Goal: Task Accomplishment & Management: Use online tool/utility

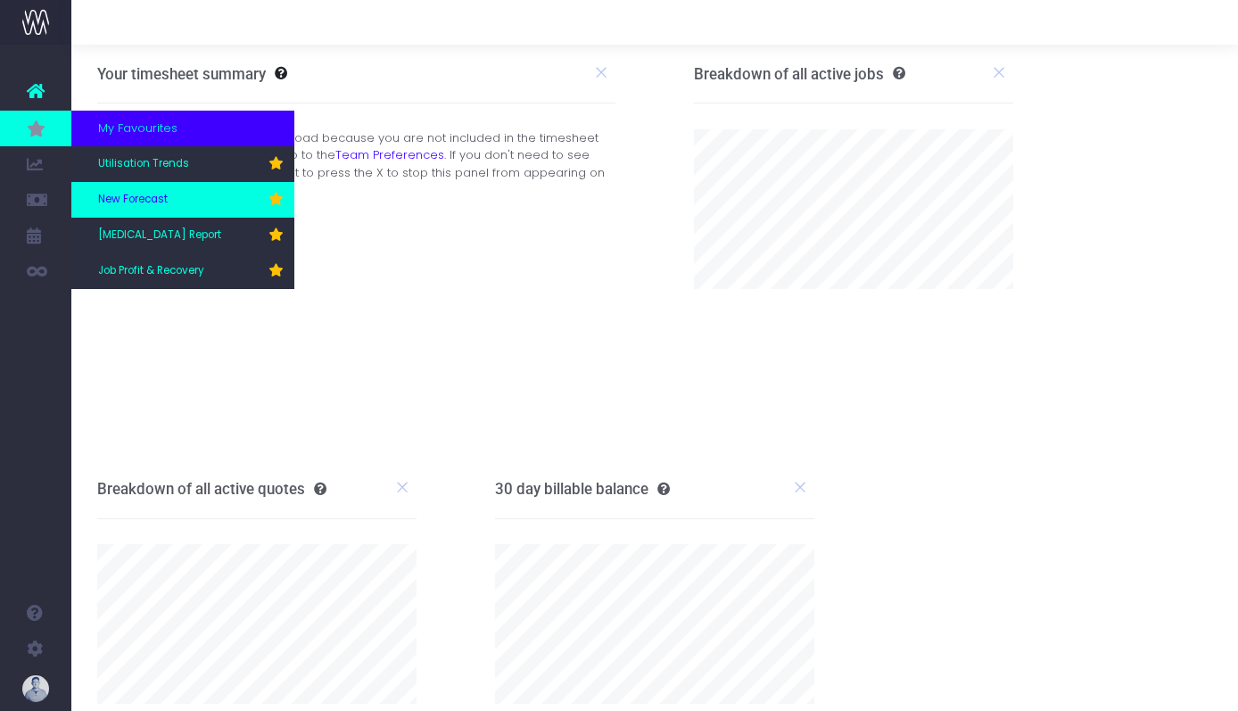
click at [129, 204] on span "New Forecast" at bounding box center [133, 200] width 70 height 16
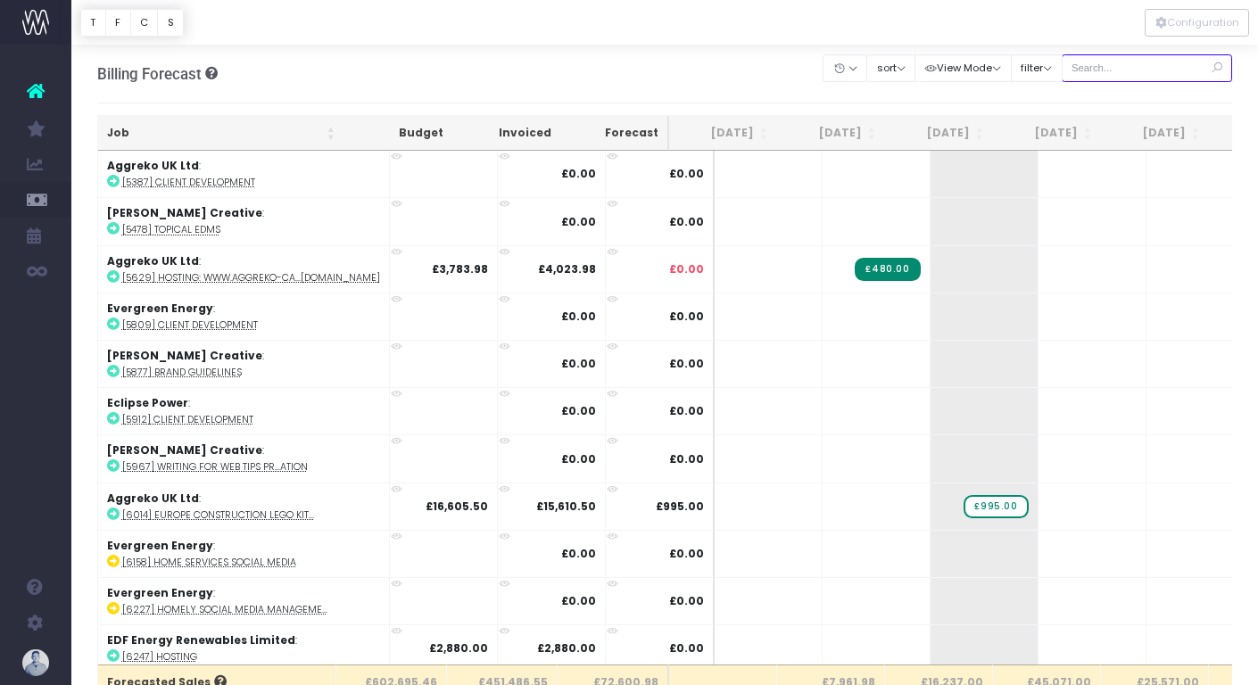
click at [1127, 72] on input "text" at bounding box center [1147, 68] width 171 height 28
type input "confirmed"
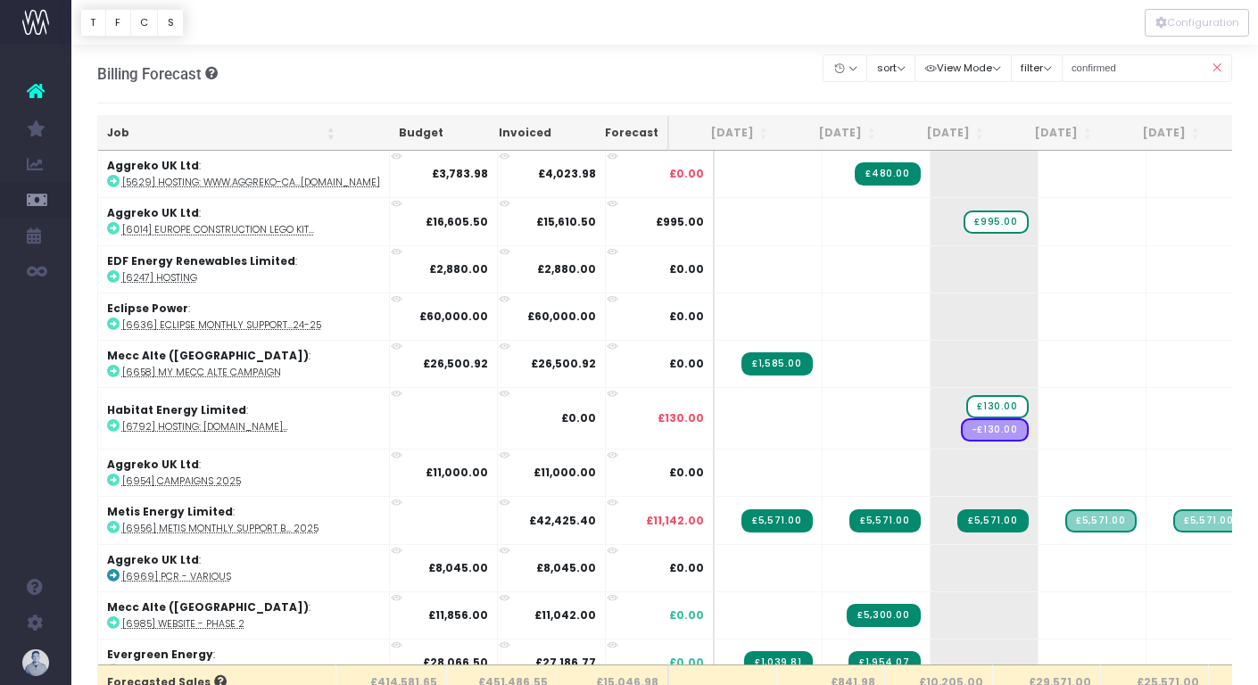
click at [121, 130] on th "Job" at bounding box center [221, 133] width 246 height 35
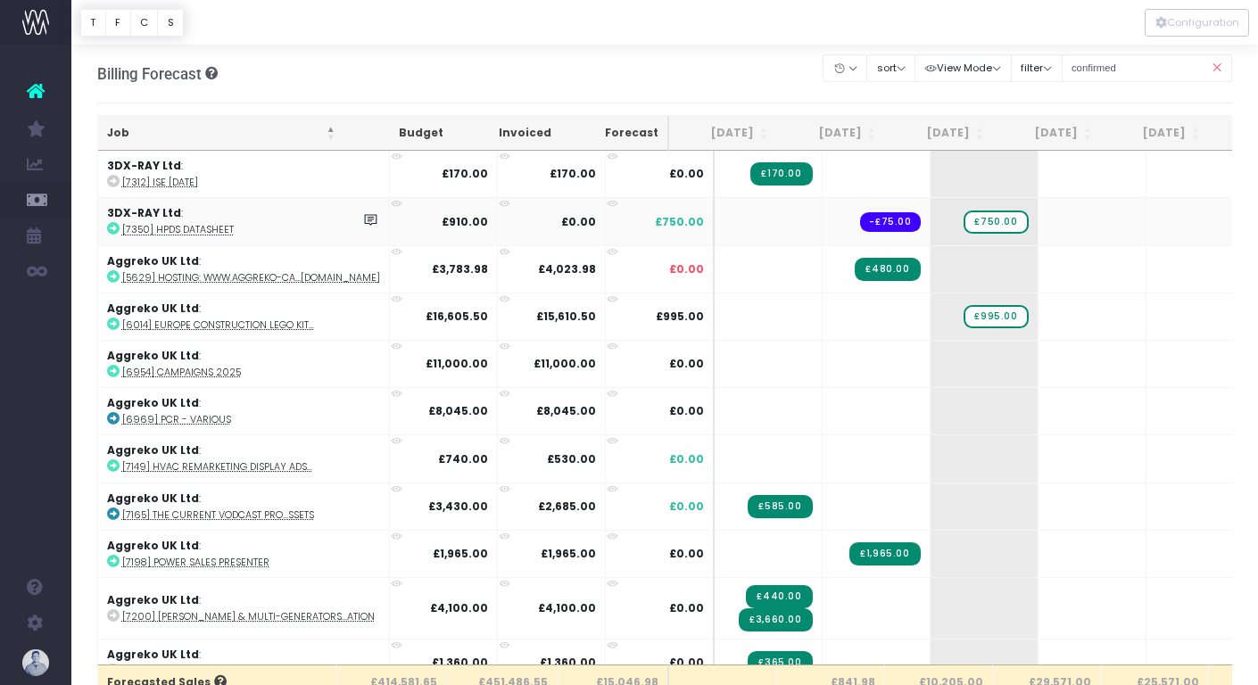
click at [208, 226] on abbr "[7350] HPDS datasheet" at bounding box center [178, 229] width 112 height 13
click at [964, 221] on span "£750.00" at bounding box center [996, 222] width 64 height 23
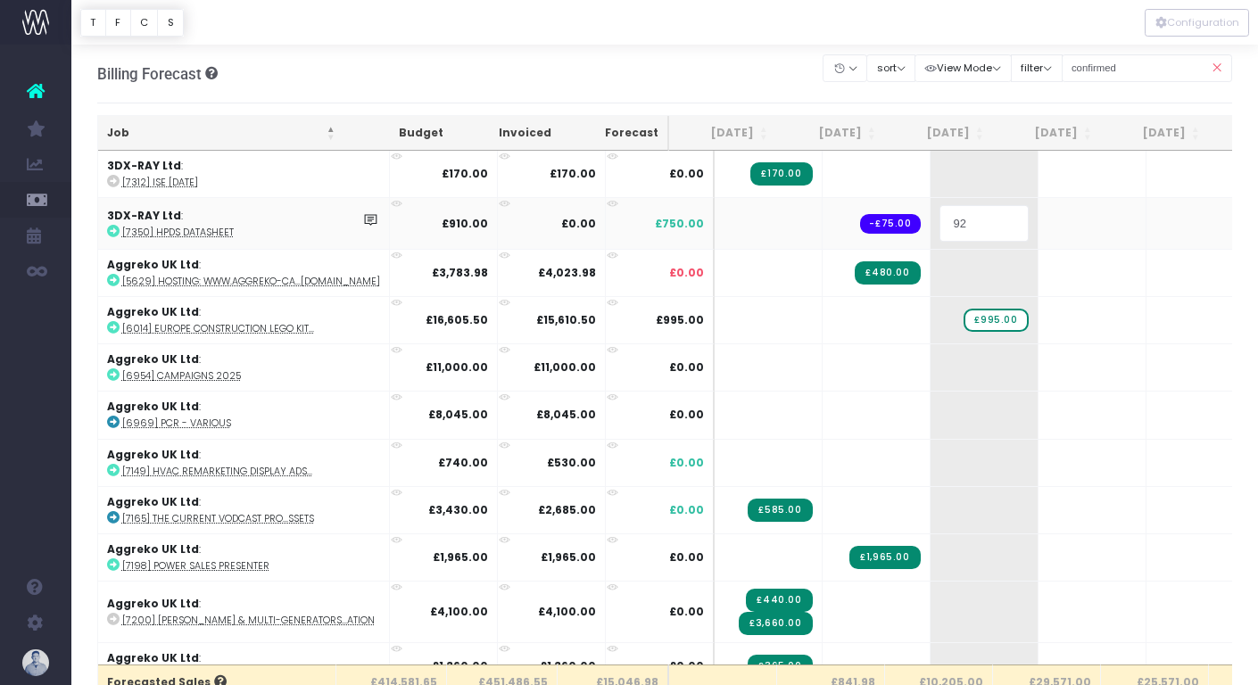
type input "920"
click at [700, 68] on body "Oh my... this is bad. wayahead wasn't able to load this page. Please contact su…" at bounding box center [629, 342] width 1258 height 685
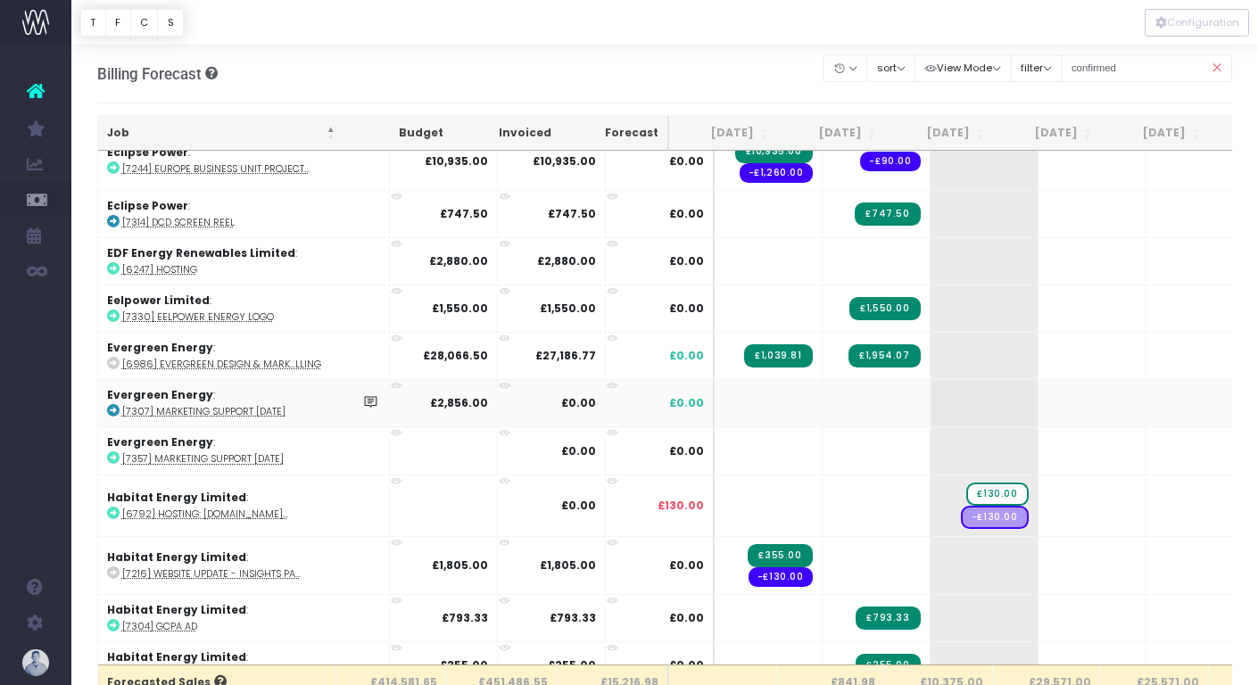
scroll to position [0, 3]
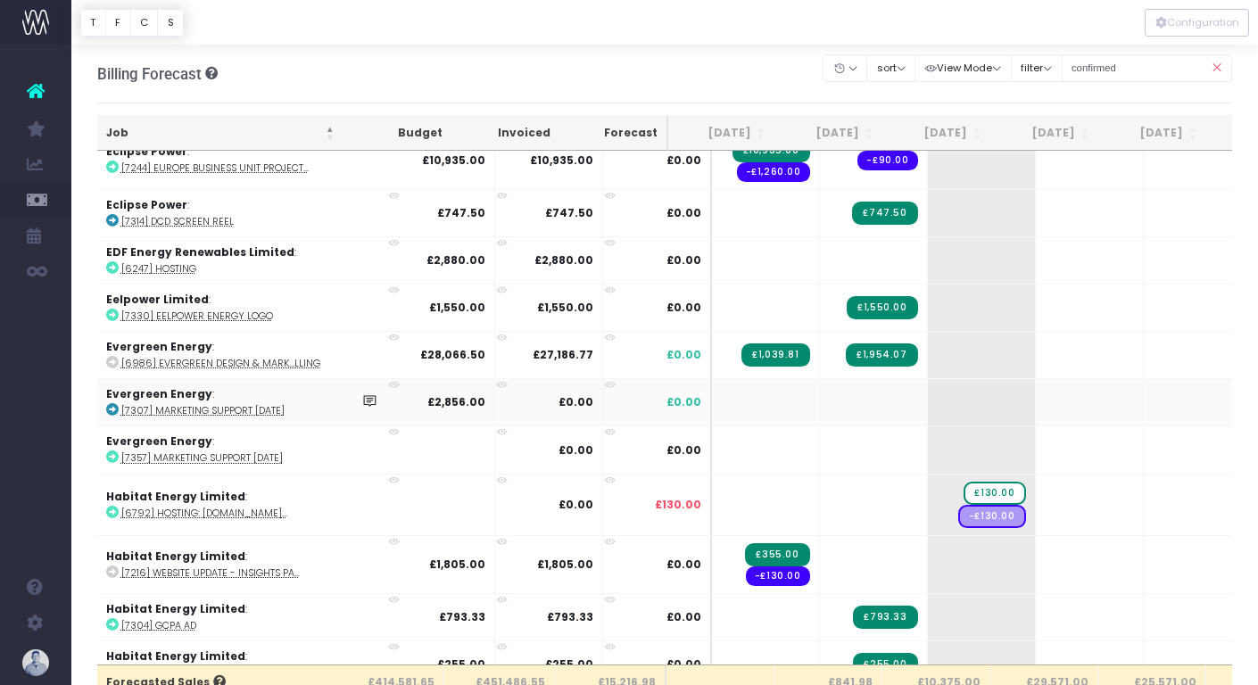
click at [203, 404] on abbr "[7307] Marketing Support [DATE]" at bounding box center [202, 410] width 163 height 13
click at [263, 360] on abbr "[6986] Evergreen Design & Mark...lling" at bounding box center [220, 363] width 199 height 13
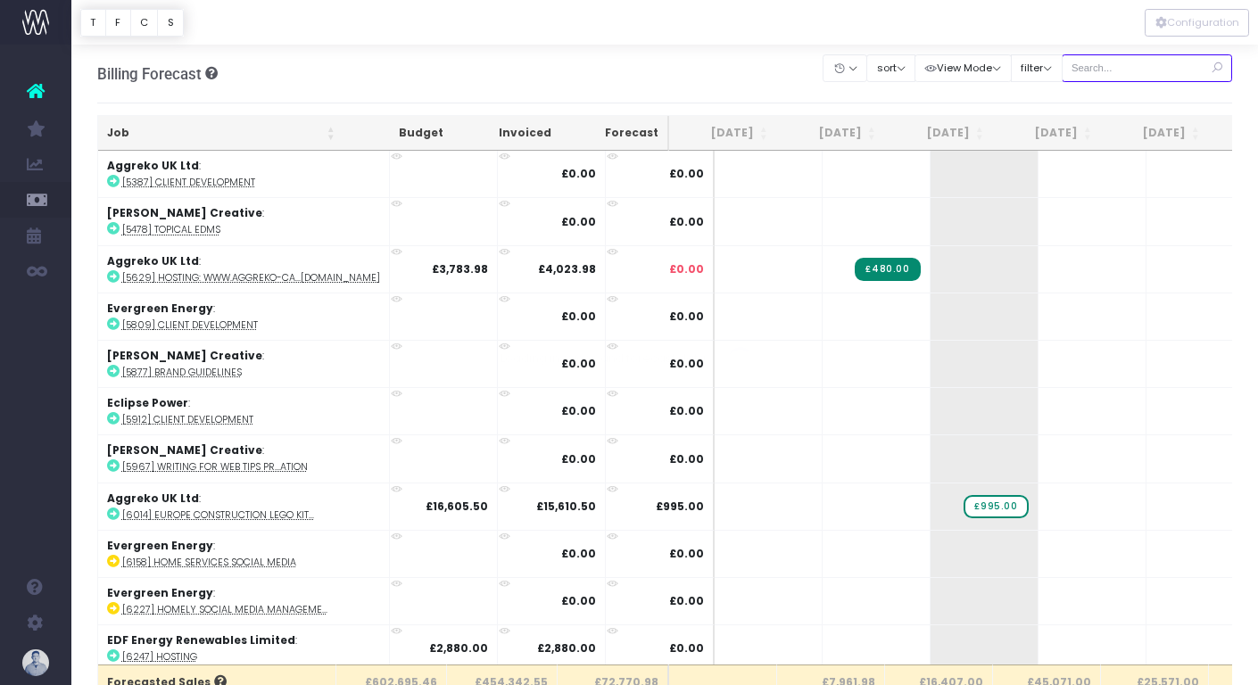
click at [1160, 70] on input "text" at bounding box center [1147, 68] width 171 height 28
type input "confirmed"
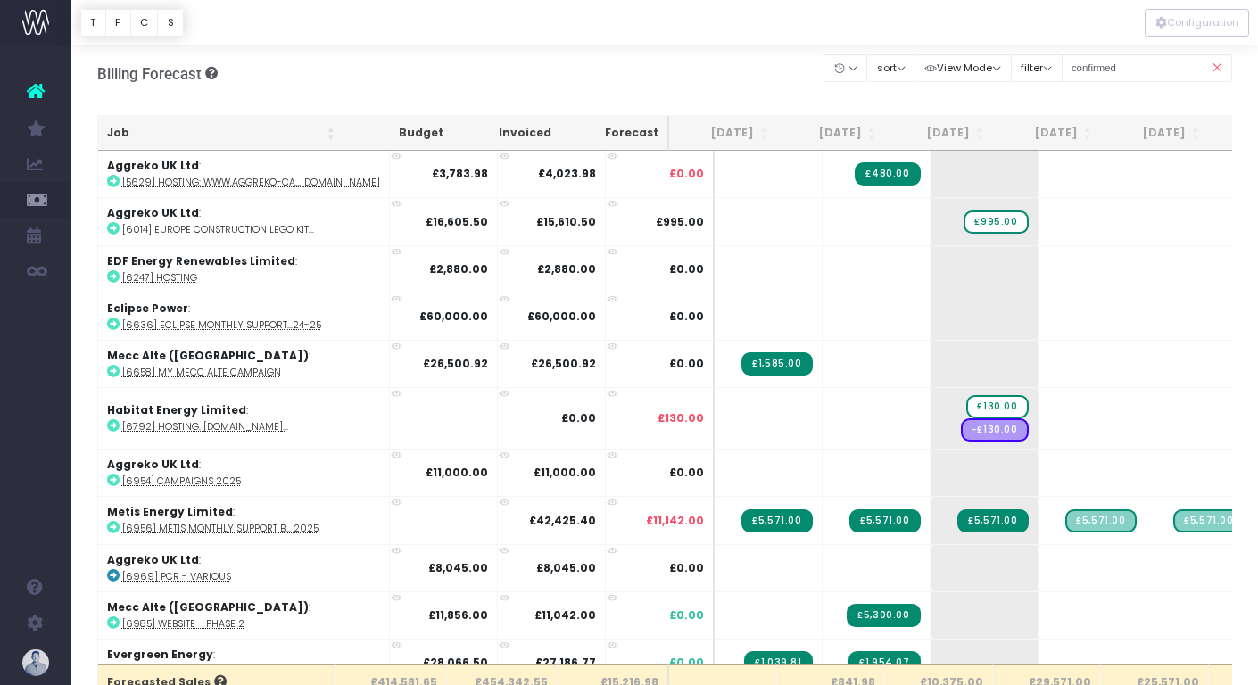
click at [128, 136] on th "Job" at bounding box center [221, 133] width 246 height 35
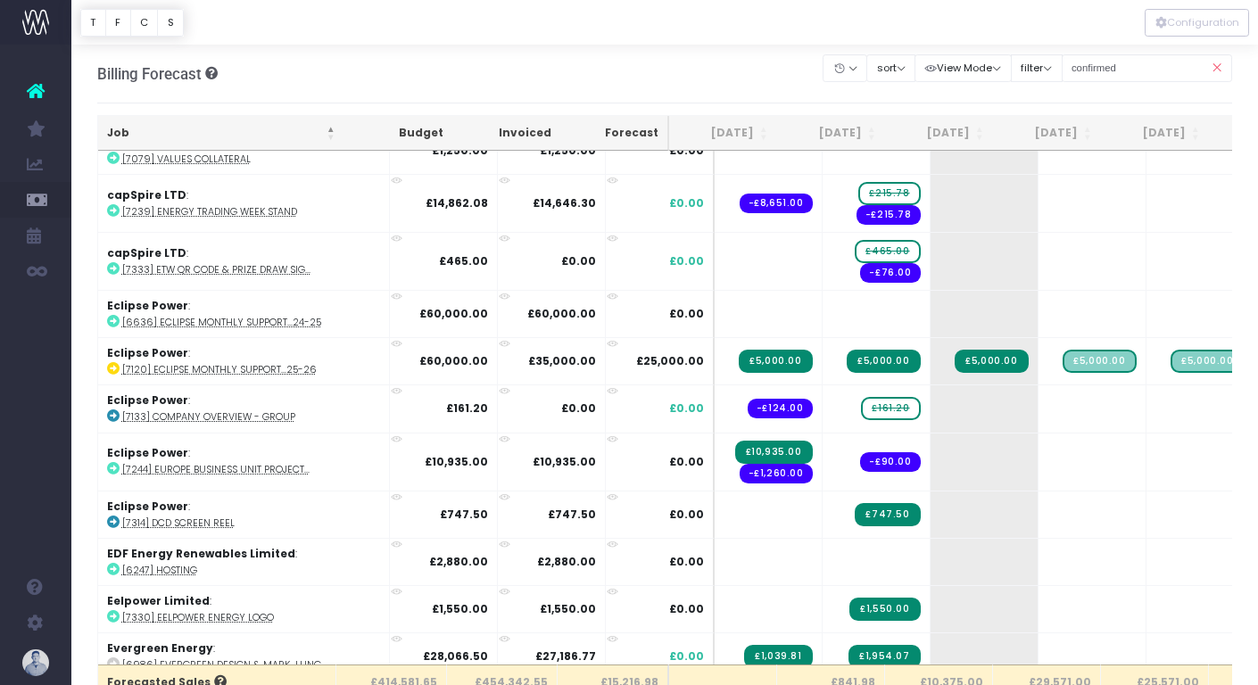
scroll to position [1395, 0]
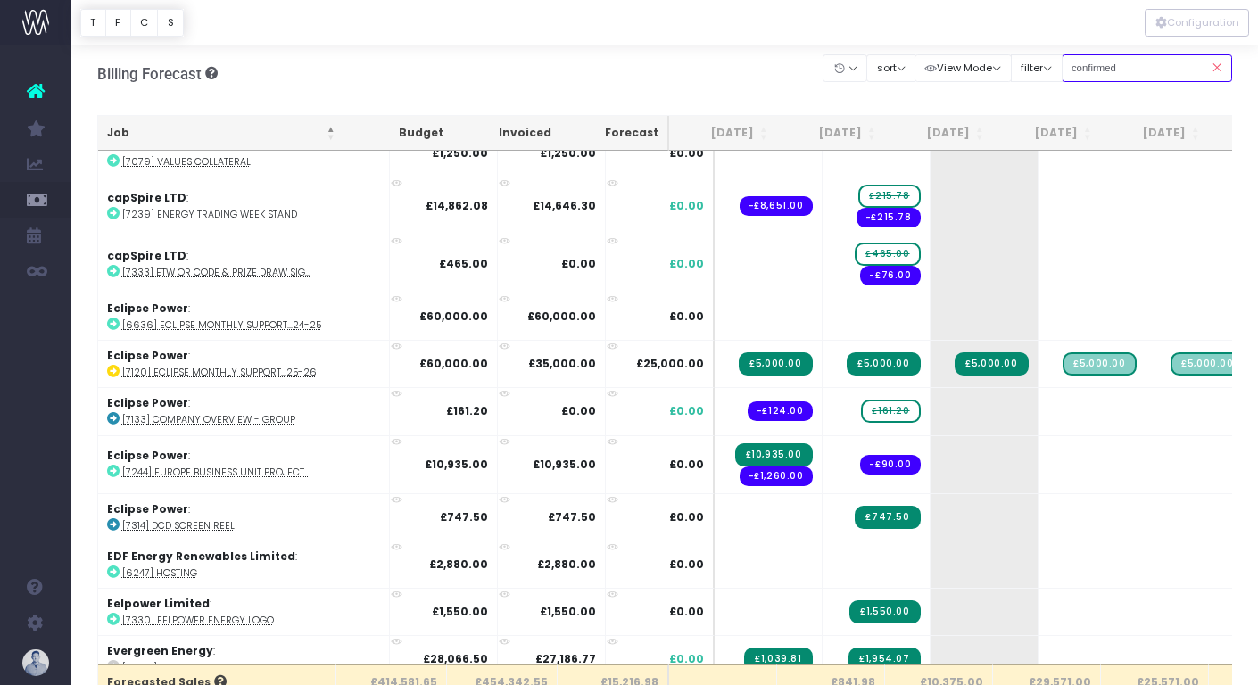
click at [1159, 66] on input "confirmed" at bounding box center [1147, 68] width 171 height 28
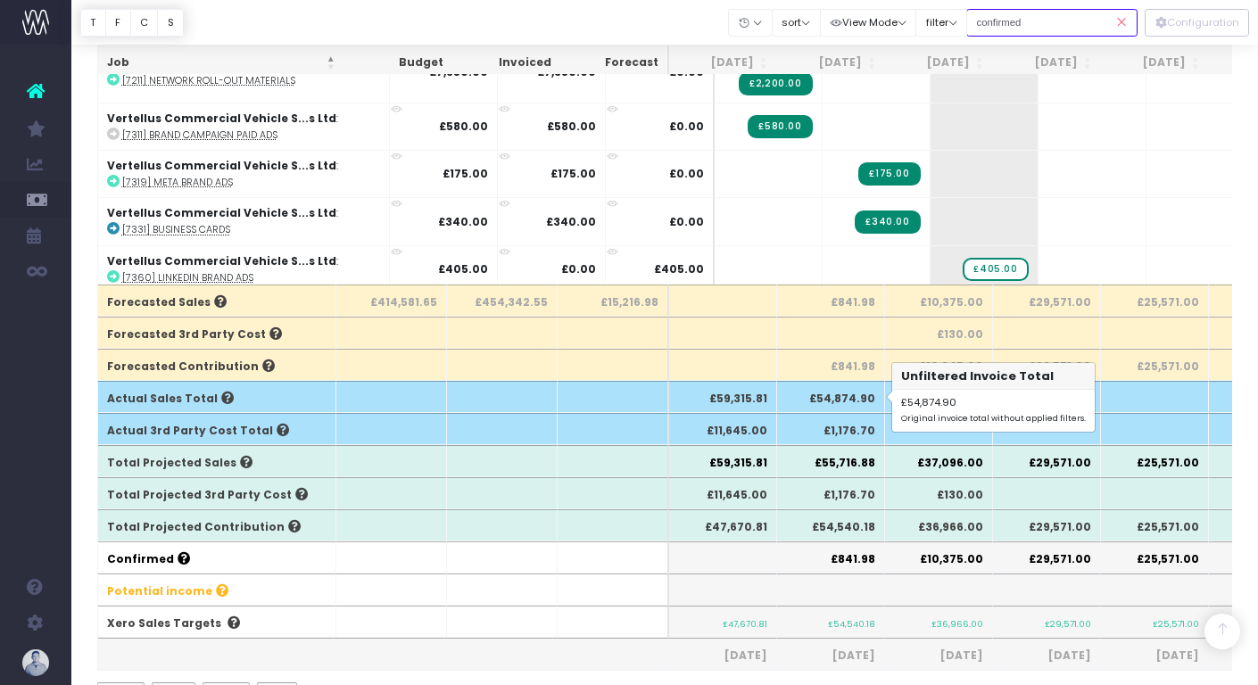
scroll to position [383, 0]
